Goal: Transaction & Acquisition: Purchase product/service

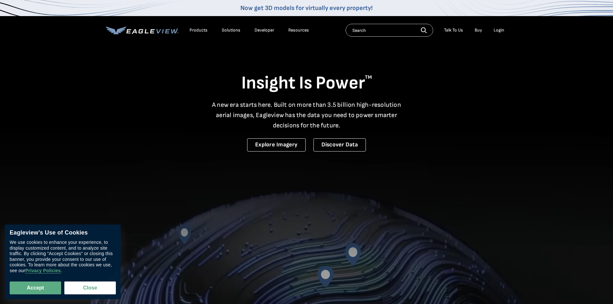
click at [501, 30] on div "Login" at bounding box center [498, 30] width 11 height 6
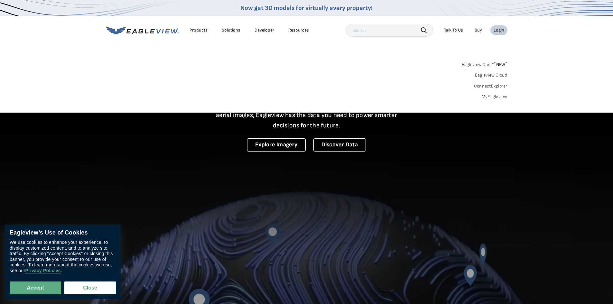
click at [492, 98] on link "MyEagleview" at bounding box center [494, 97] width 26 height 6
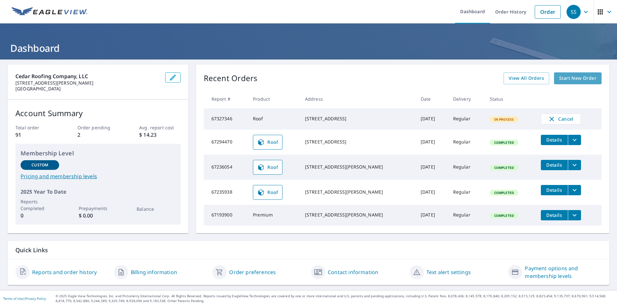
click at [560, 78] on span "Start New Order" at bounding box center [578, 78] width 37 height 8
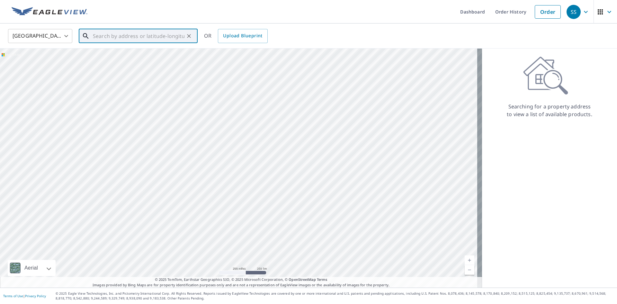
click at [123, 38] on input "text" at bounding box center [139, 36] width 92 height 18
paste input "[STREET_ADDRESS]"
click at [146, 51] on span "228 Suda Dr" at bounding box center [142, 55] width 101 height 8
type input "[STREET_ADDRESS][PERSON_NAME]"
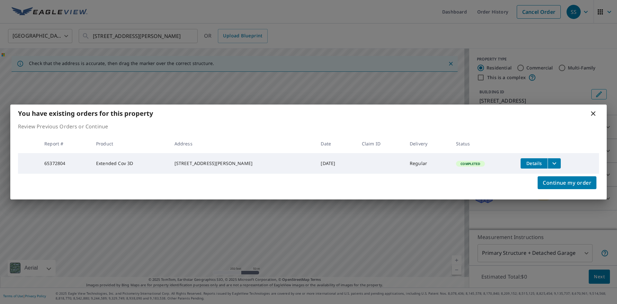
click at [594, 112] on icon at bounding box center [594, 114] width 8 height 8
